Goal: Information Seeking & Learning: Learn about a topic

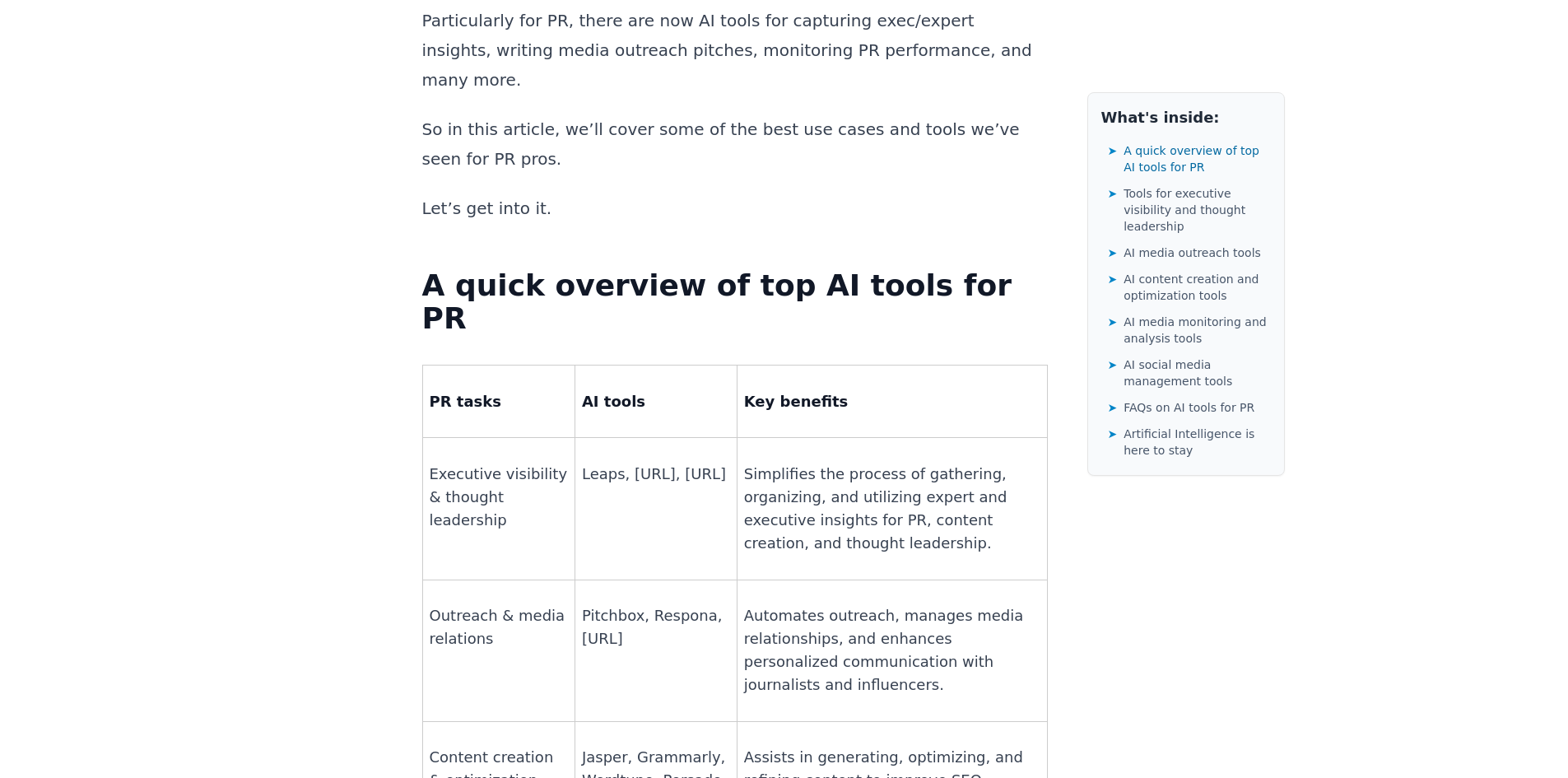
scroll to position [1071, 0]
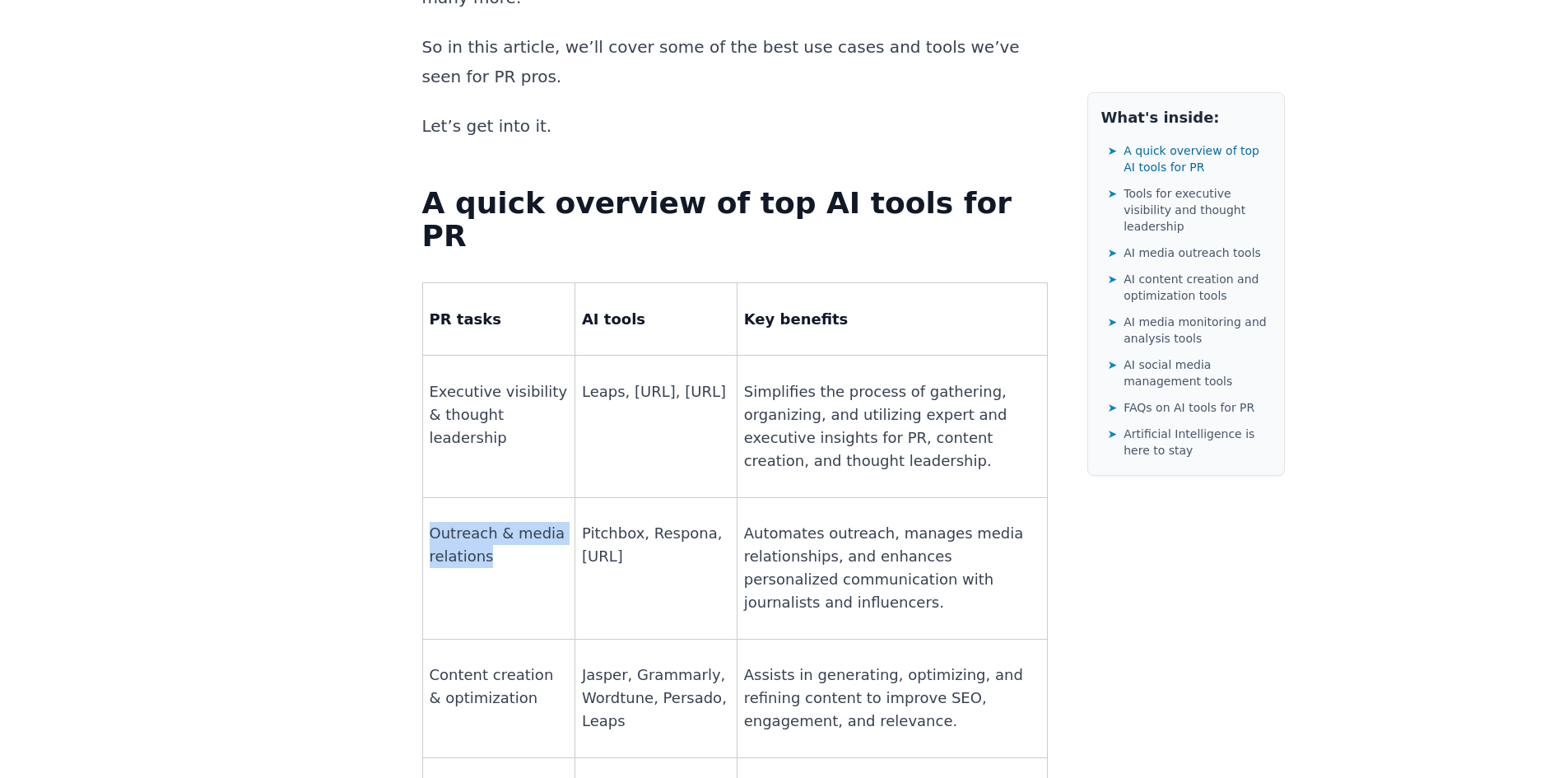
drag, startPoint x: 428, startPoint y: 346, endPoint x: 486, endPoint y: 372, distance: 63.6
click at [486, 497] on td "Outreach & media relations" at bounding box center [498, 568] width 152 height 141
click at [665, 497] on td "Pitchbox, Respona, [URL]" at bounding box center [655, 568] width 162 height 141
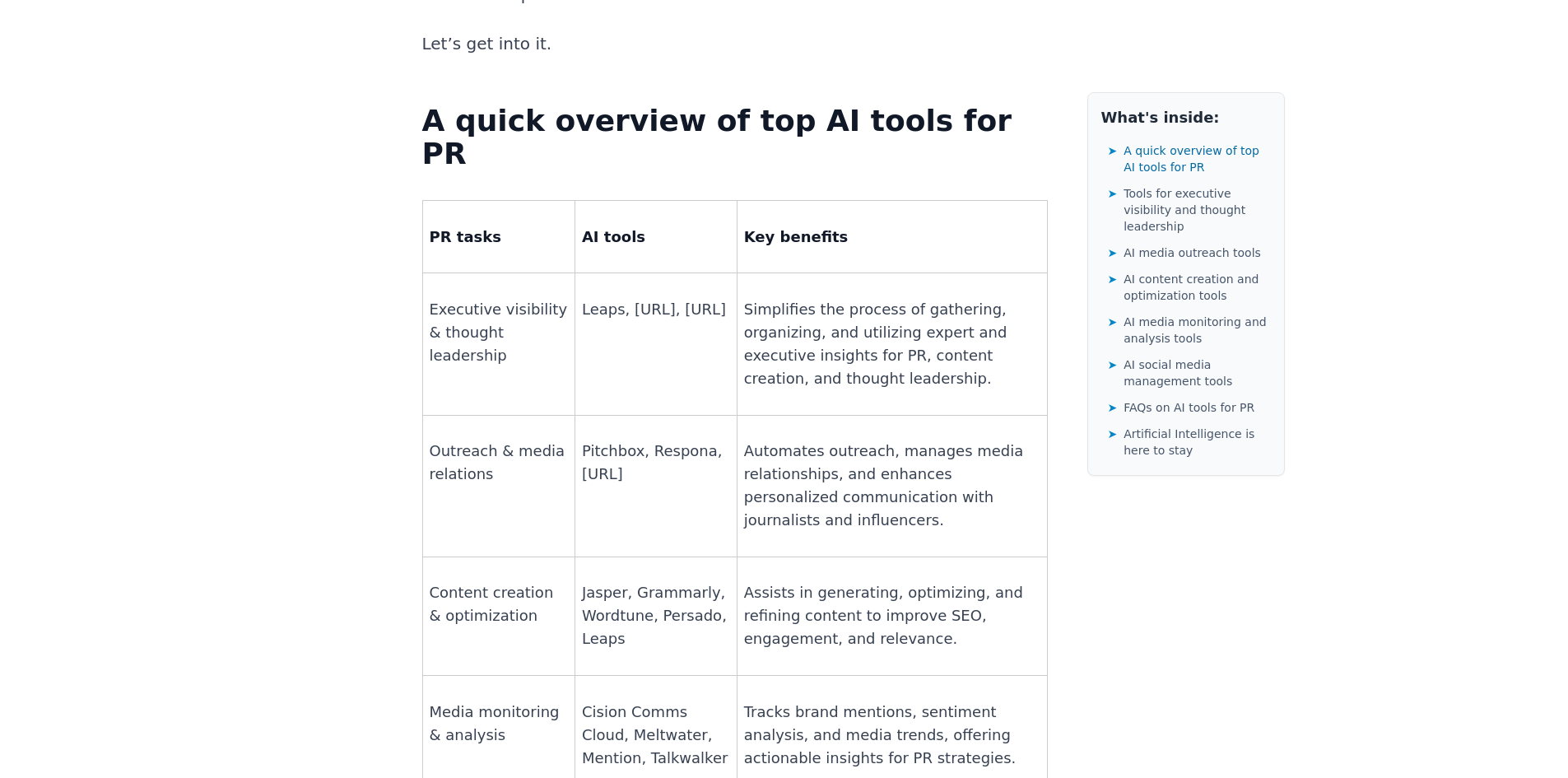
scroll to position [1235, 0]
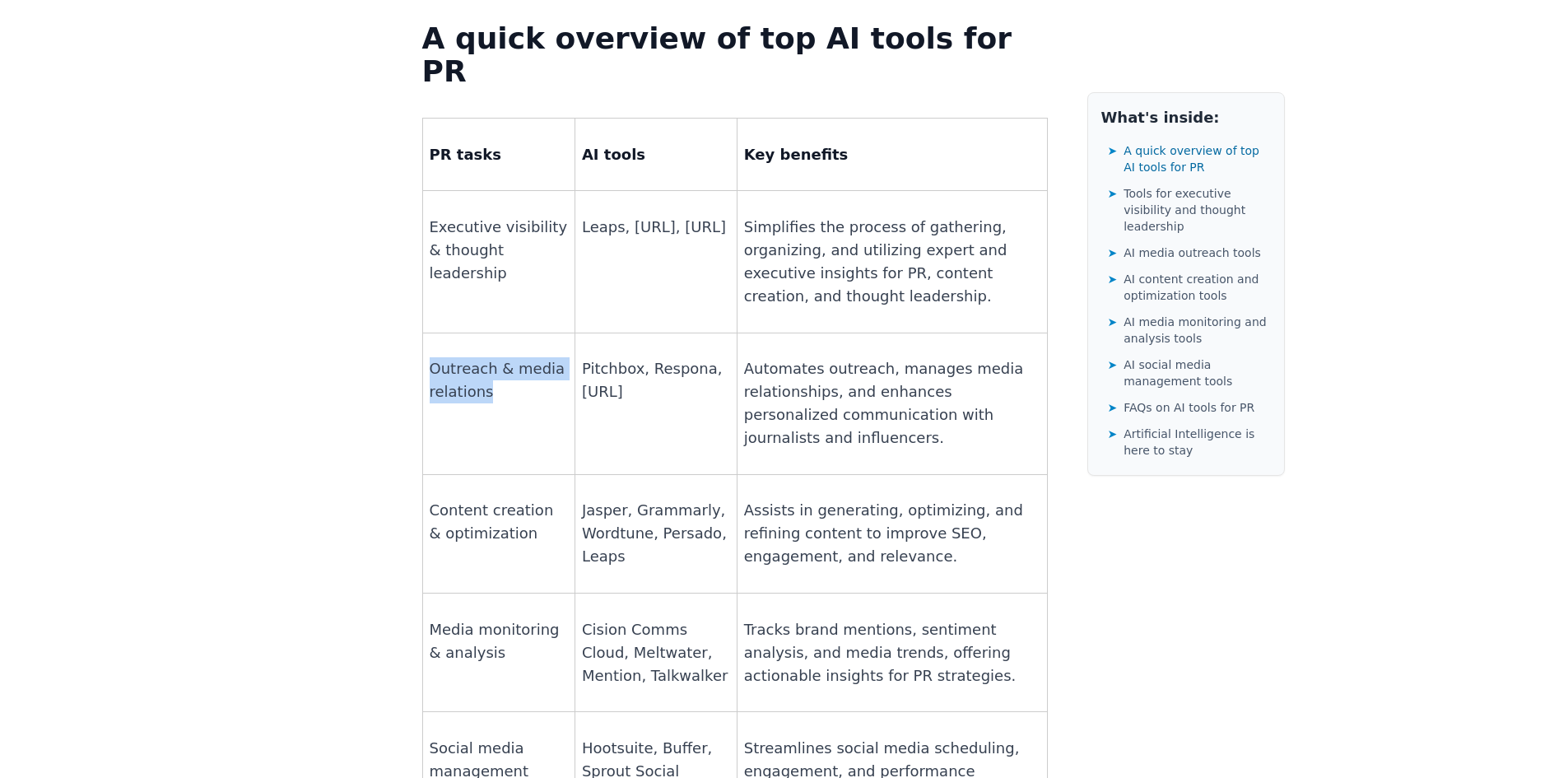
drag, startPoint x: 428, startPoint y: 185, endPoint x: 494, endPoint y: 215, distance: 72.5
click at [494, 333] on td "Outreach & media relations" at bounding box center [498, 403] width 152 height 141
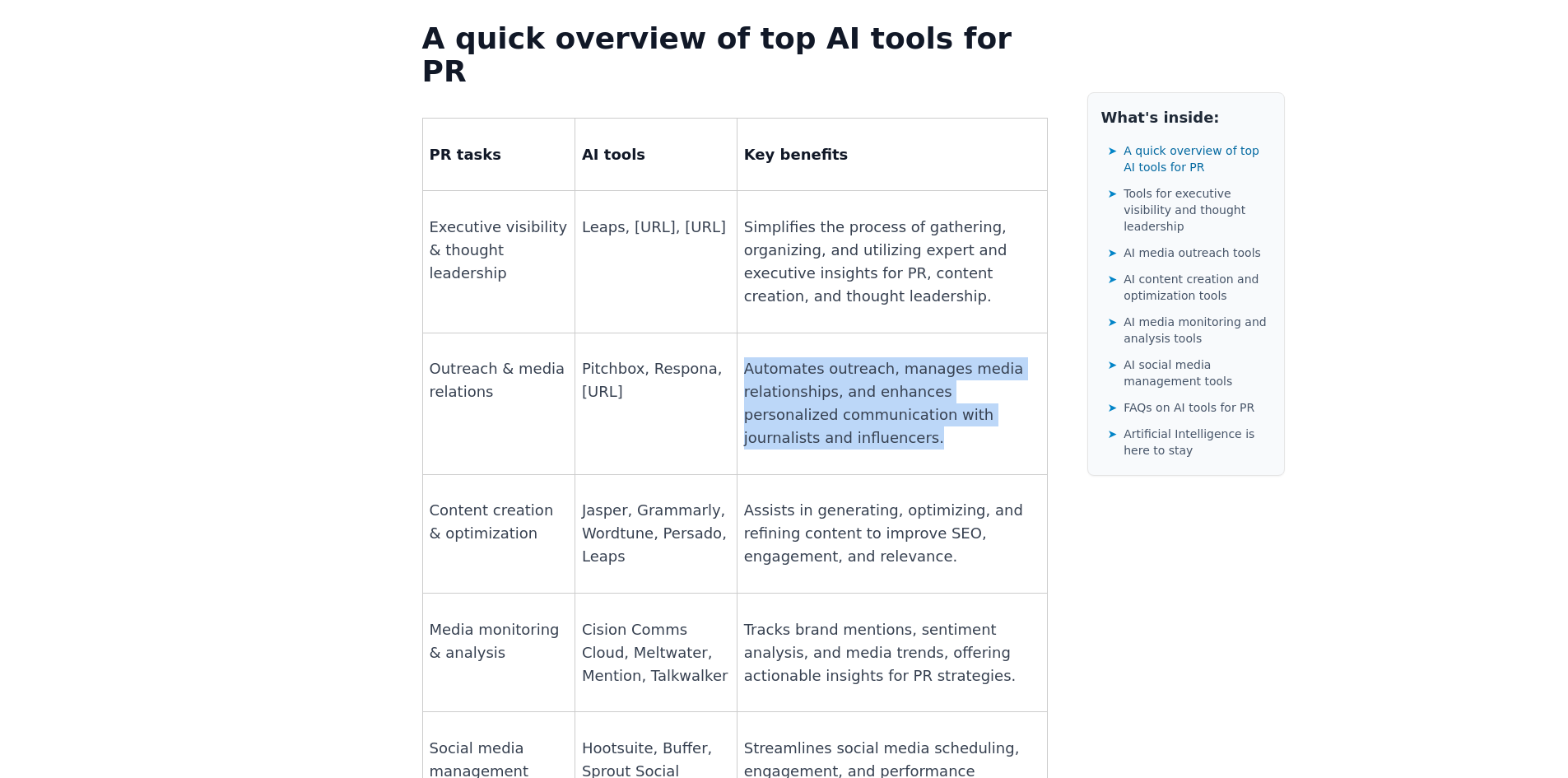
drag, startPoint x: 730, startPoint y: 184, endPoint x: 820, endPoint y: 248, distance: 110.4
click at [820, 333] on td "Automates outreach, manages media relationships, and enhances personalized comm…" at bounding box center [892, 403] width 311 height 141
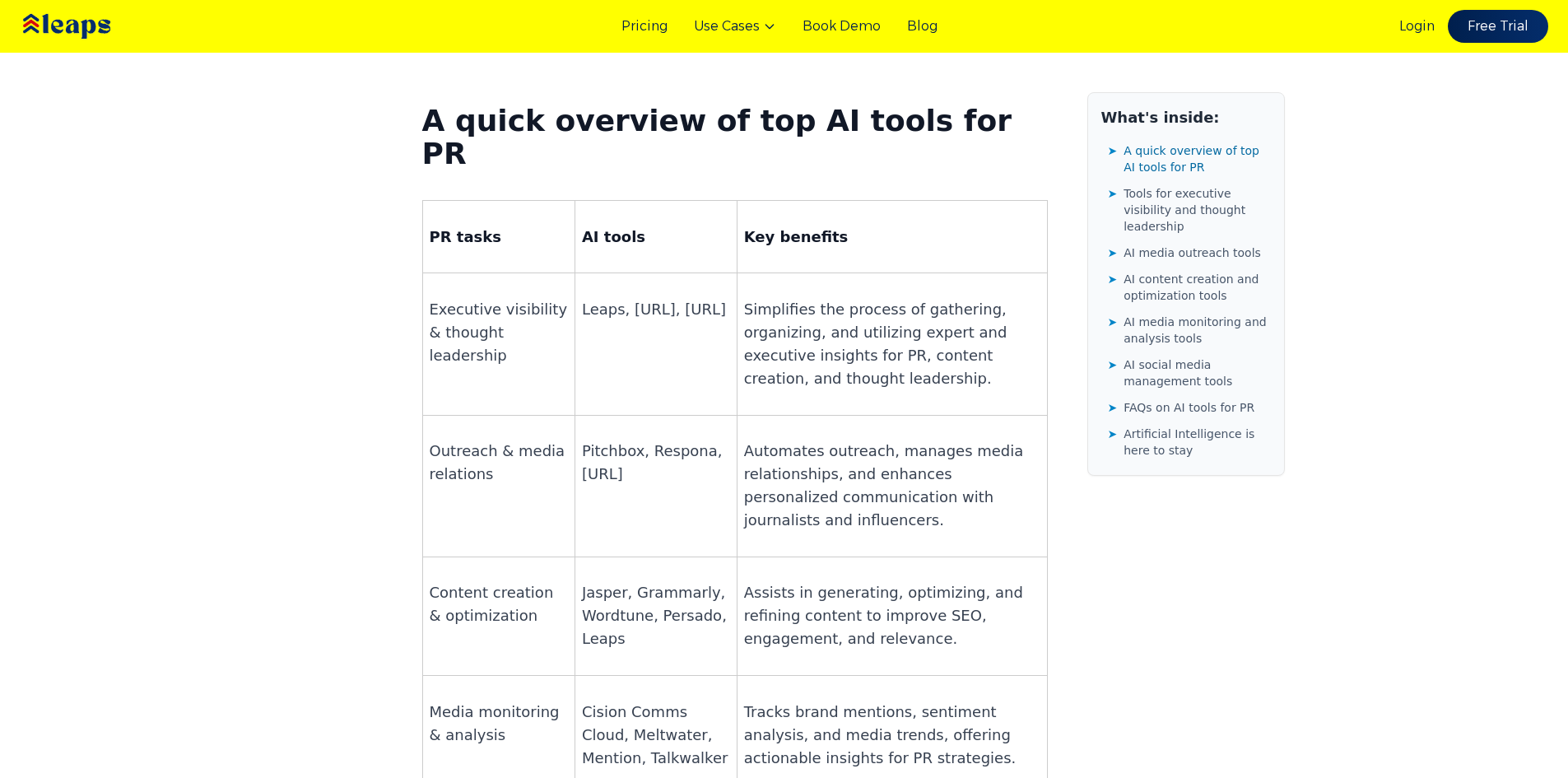
click at [668, 440] on p "Pitchbox, Respona, [URL]" at bounding box center [656, 463] width 148 height 46
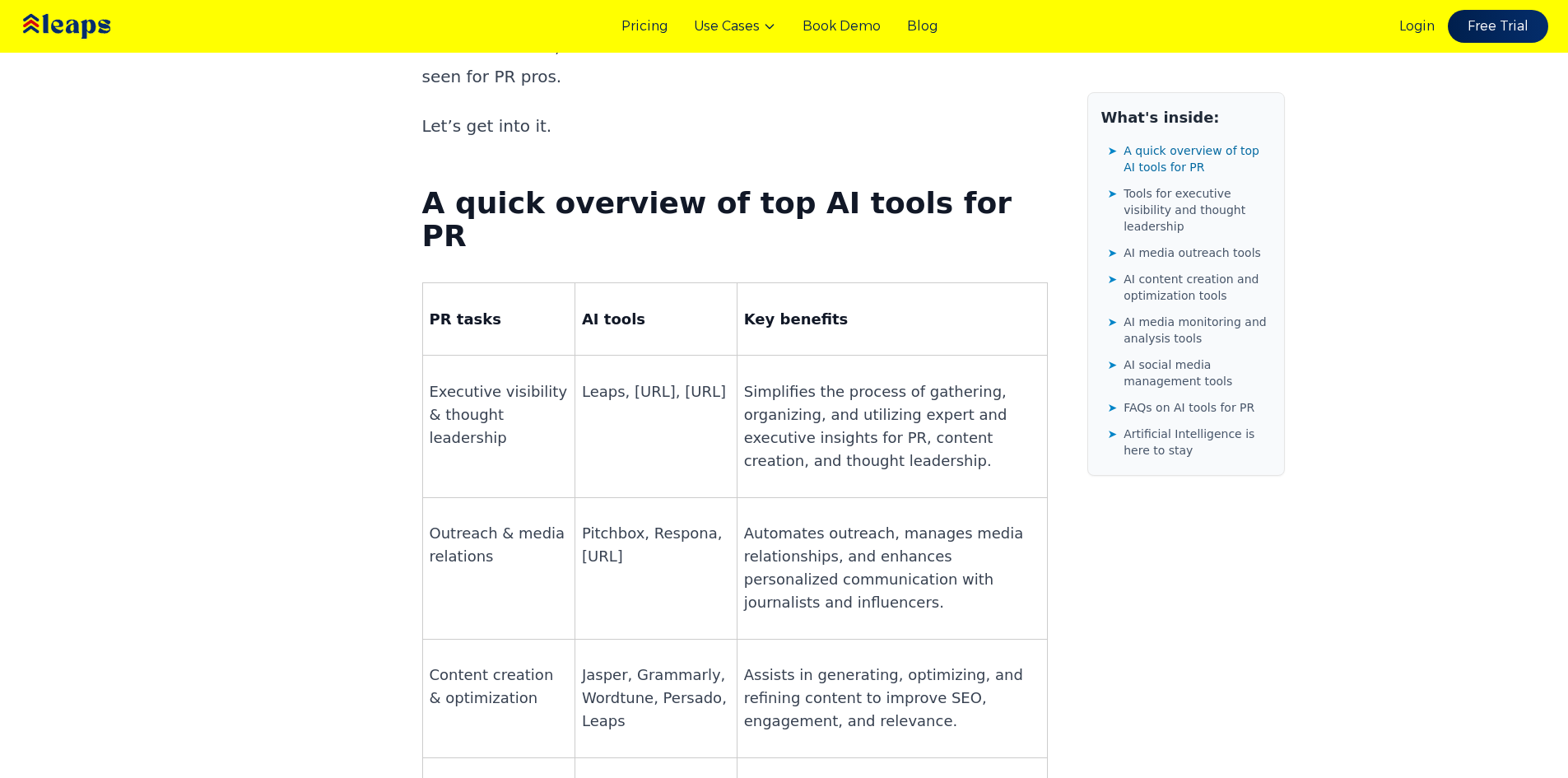
drag, startPoint x: 573, startPoint y: 369, endPoint x: 647, endPoint y: 375, distance: 74.2
click at [647, 522] on p "Pitchbox, Respona, [URL]" at bounding box center [656, 545] width 148 height 46
copy p "[URL]"
drag, startPoint x: 574, startPoint y: 349, endPoint x: 628, endPoint y: 348, distance: 54.0
click at [628, 522] on p "Pitchbox, Respona, [URL]" at bounding box center [656, 545] width 148 height 46
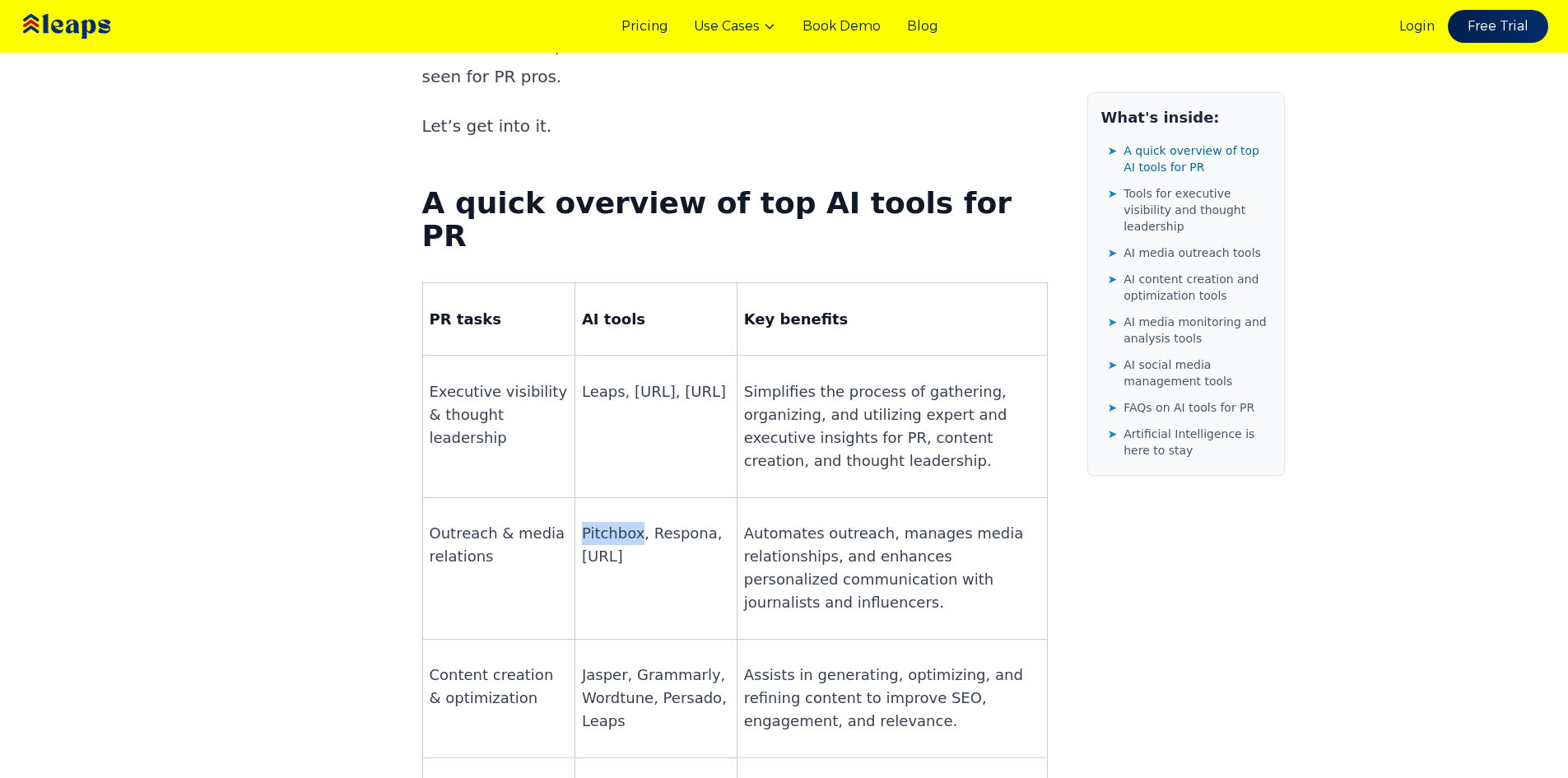
copy p "Pitchbox"
drag, startPoint x: 638, startPoint y: 349, endPoint x: 691, endPoint y: 351, distance: 53.0
click at [691, 522] on p "Pitchbox, Respona, [URL]" at bounding box center [656, 545] width 148 height 46
copy p "Respona"
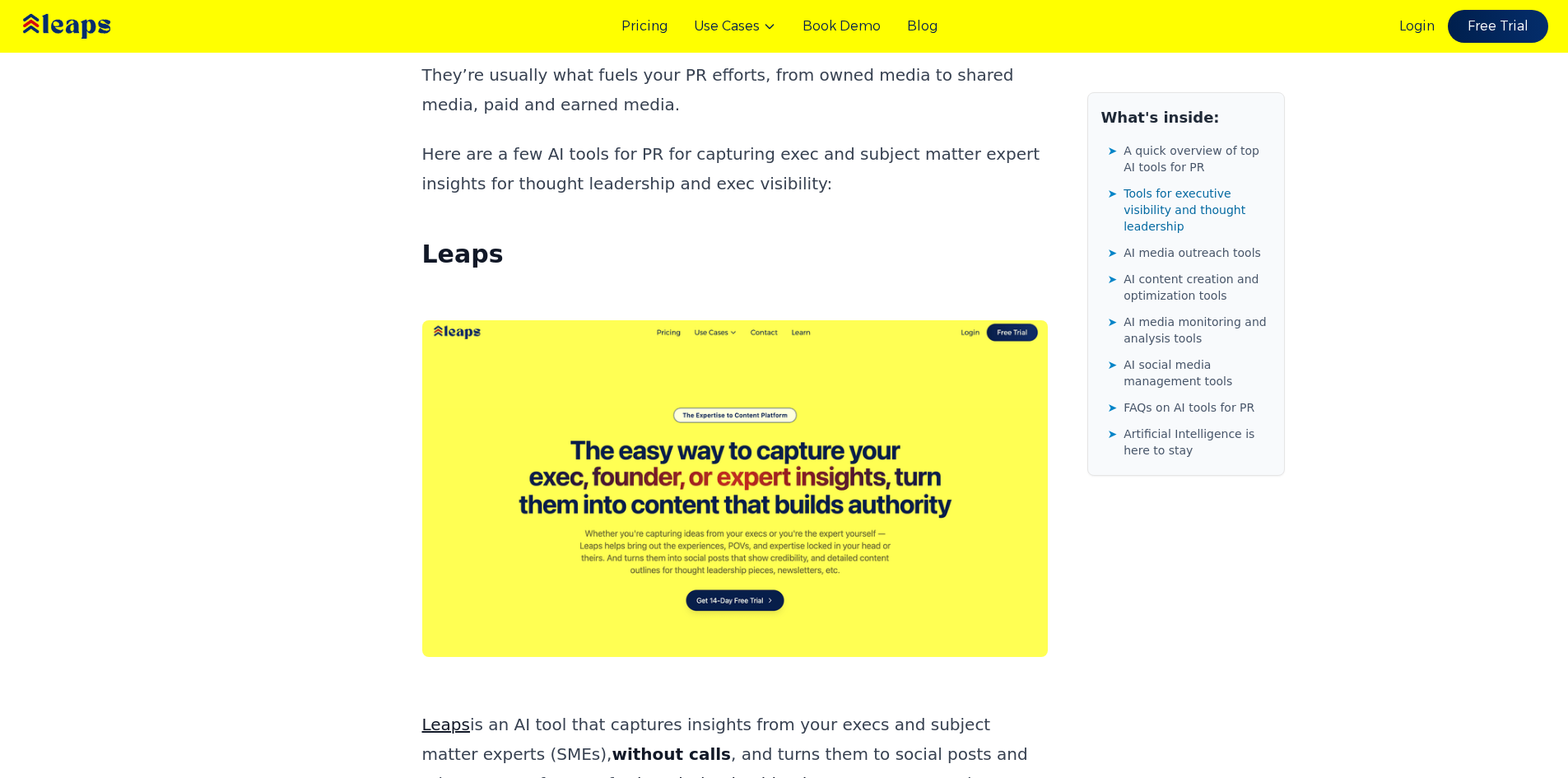
scroll to position [1812, 0]
